Goal: Transaction & Acquisition: Subscribe to service/newsletter

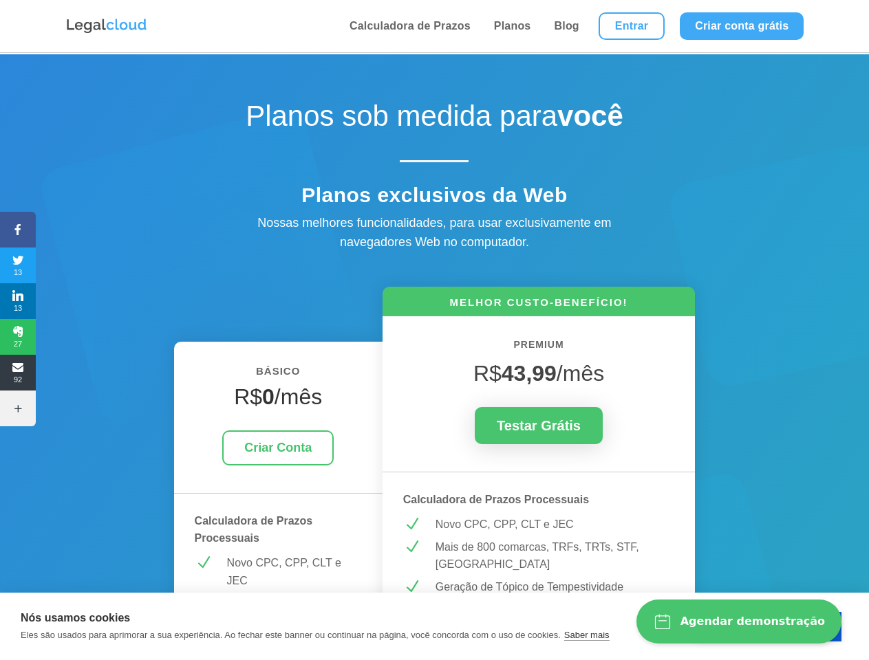
click at [18, 230] on icon at bounding box center [18, 229] width 36 height 11
click at [18, 265] on span "13" at bounding box center [18, 265] width 36 height 22
click at [18, 301] on span "13" at bounding box center [18, 301] width 36 height 22
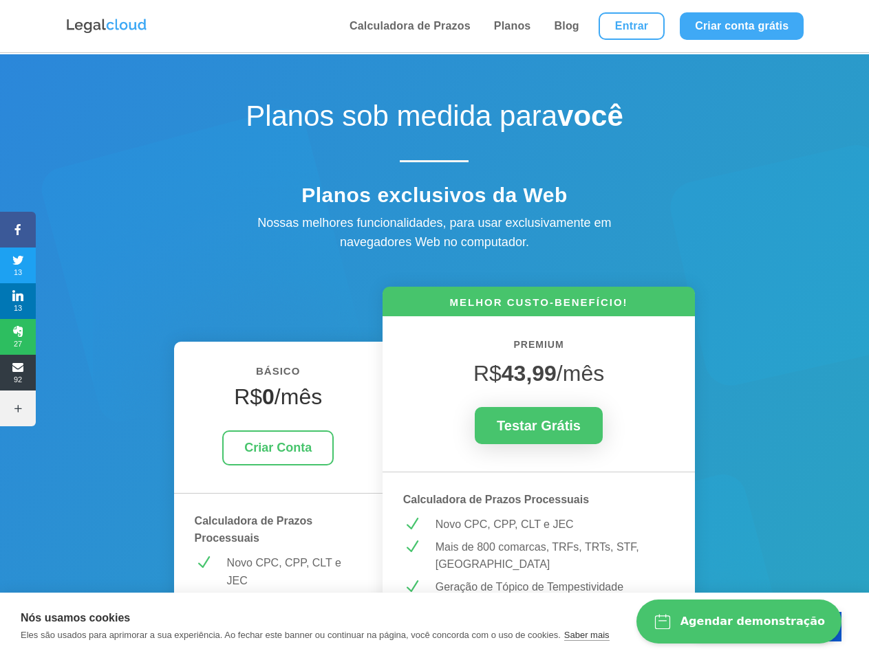
click at [18, 337] on span "27" at bounding box center [18, 337] width 36 height 22
click at [18, 373] on span "92" at bounding box center [18, 373] width 36 height 22
click at [18, 409] on icon at bounding box center [18, 408] width 36 height 11
